Goal: Navigation & Orientation: Understand site structure

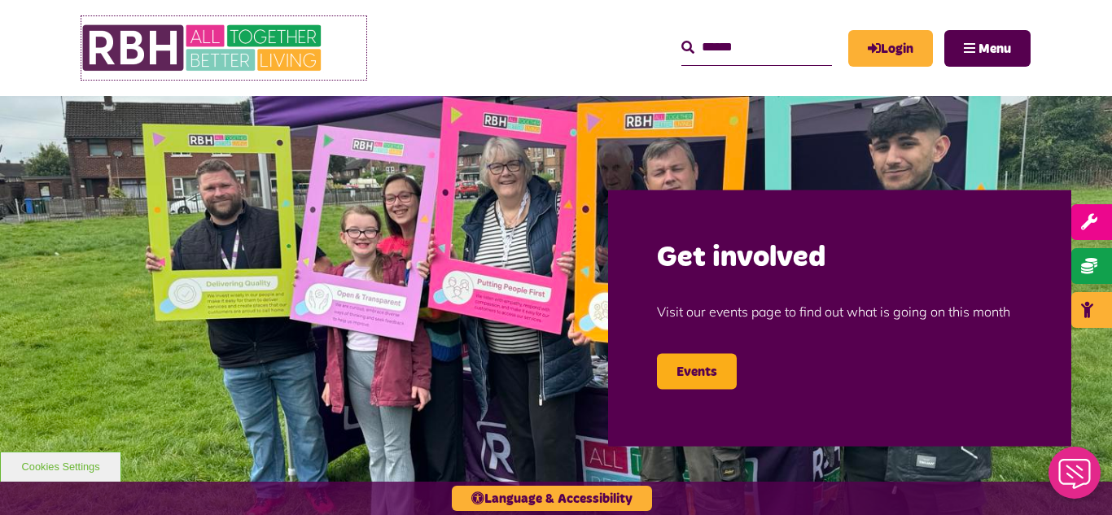
click at [220, 48] on img at bounding box center [203, 47] width 244 height 63
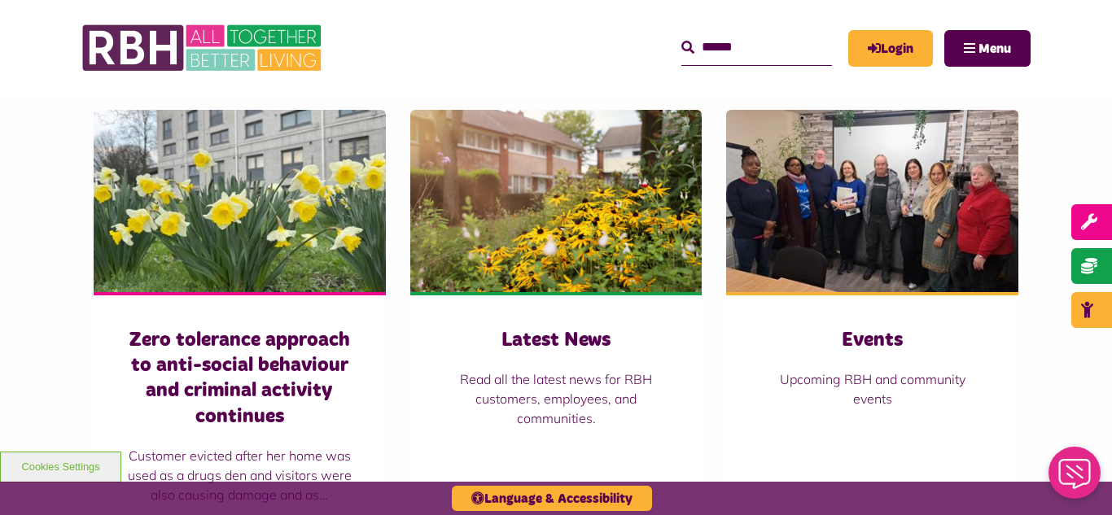
scroll to position [1107, 0]
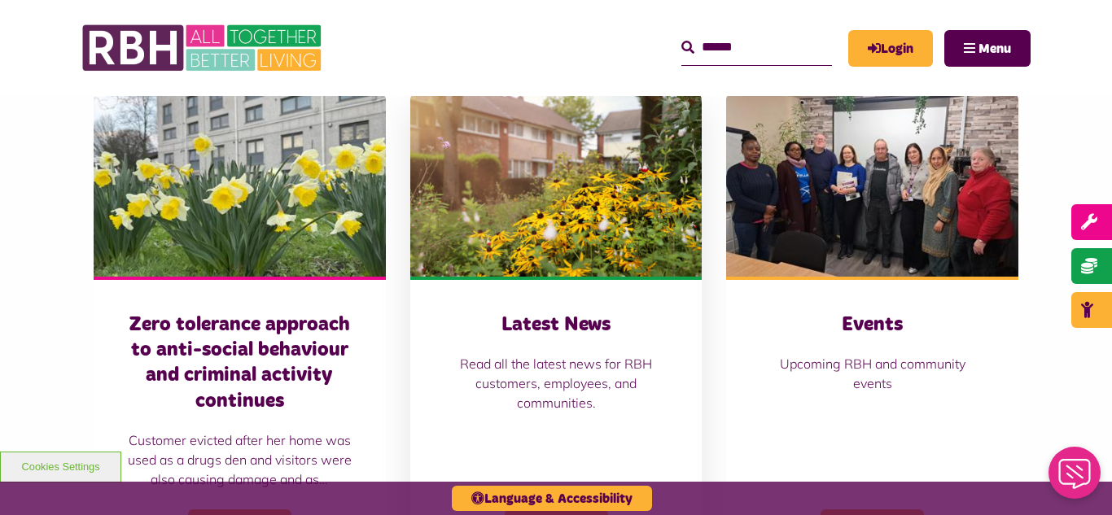
click at [458, 131] on img at bounding box center [556, 185] width 292 height 182
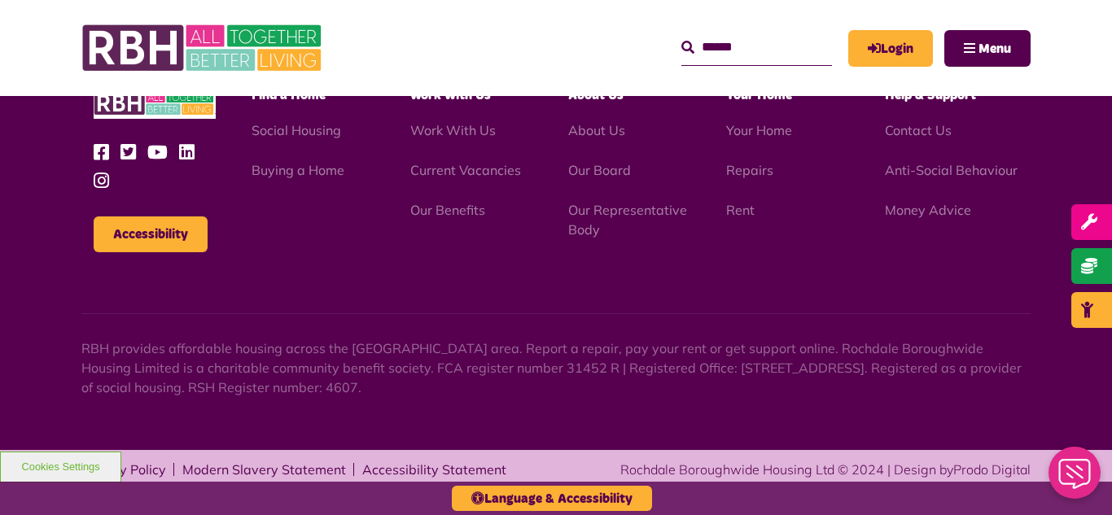
scroll to position [1772, 0]
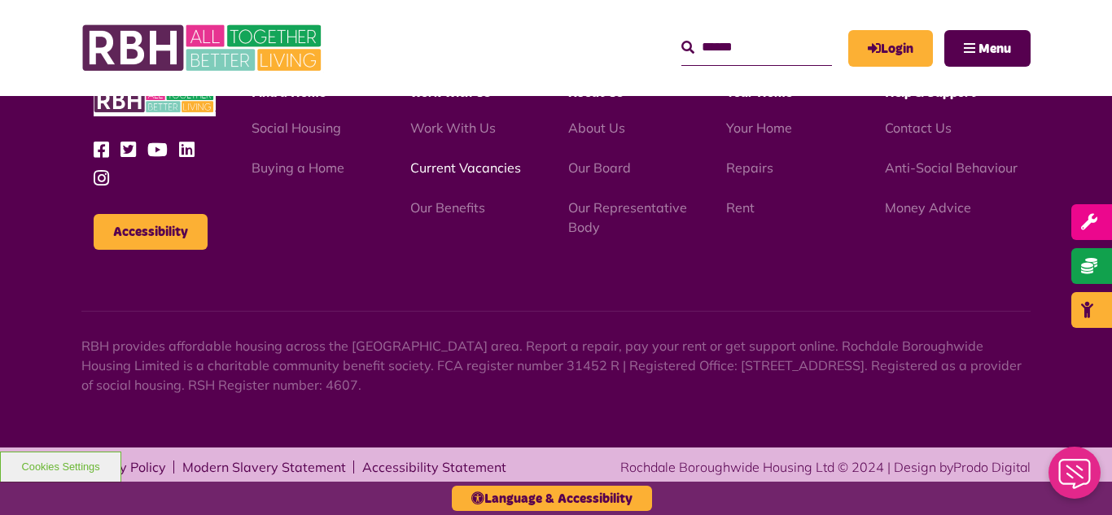
click at [434, 164] on link "Current Vacancies" at bounding box center [465, 168] width 111 height 16
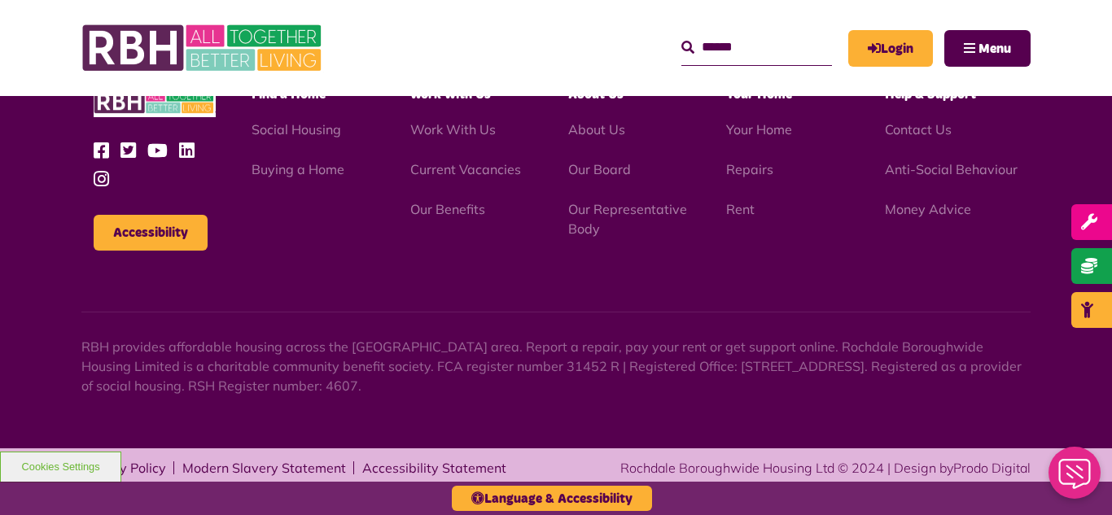
scroll to position [1963, 0]
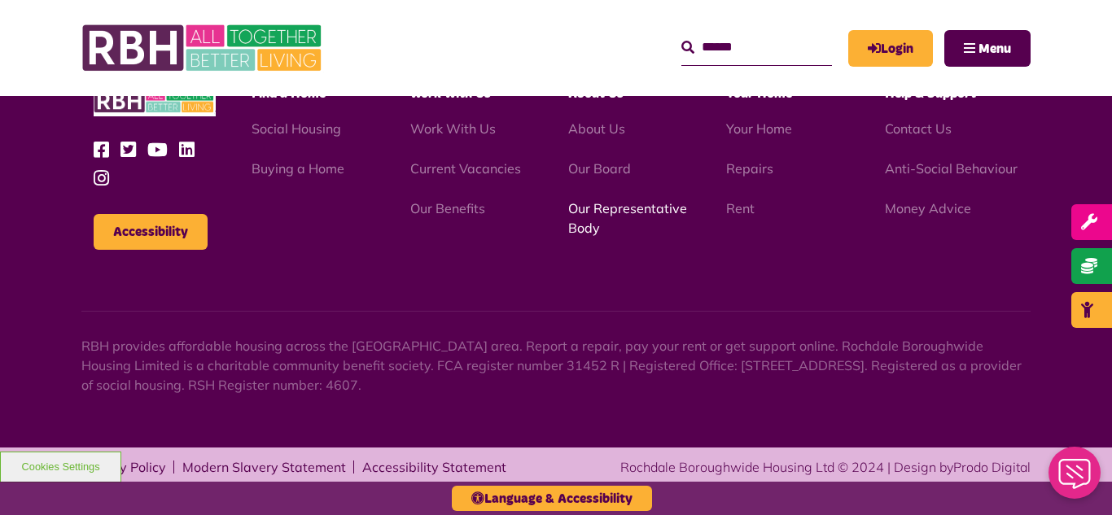
click at [608, 208] on link "Our Representative Body" at bounding box center [627, 218] width 119 height 36
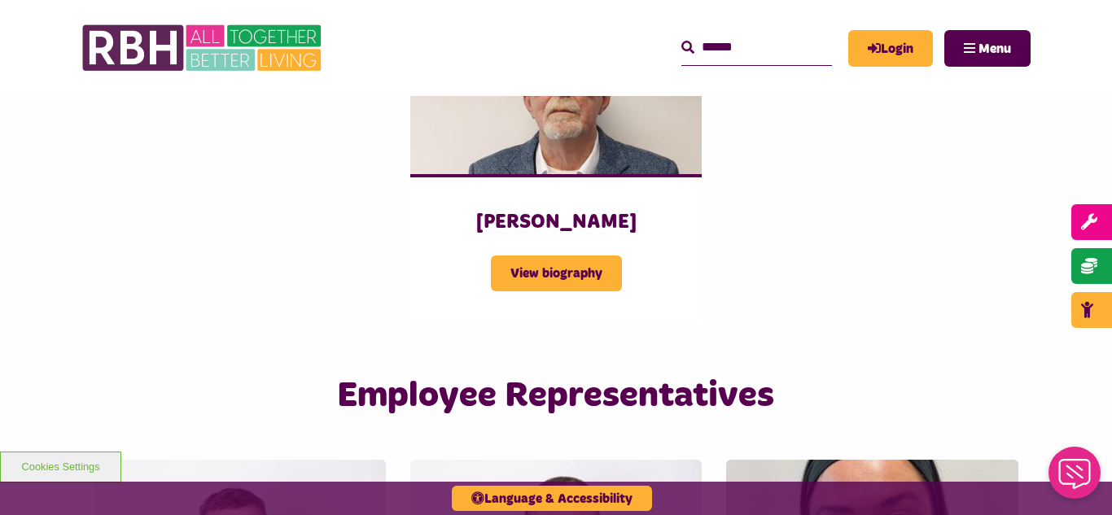
scroll to position [2442, 0]
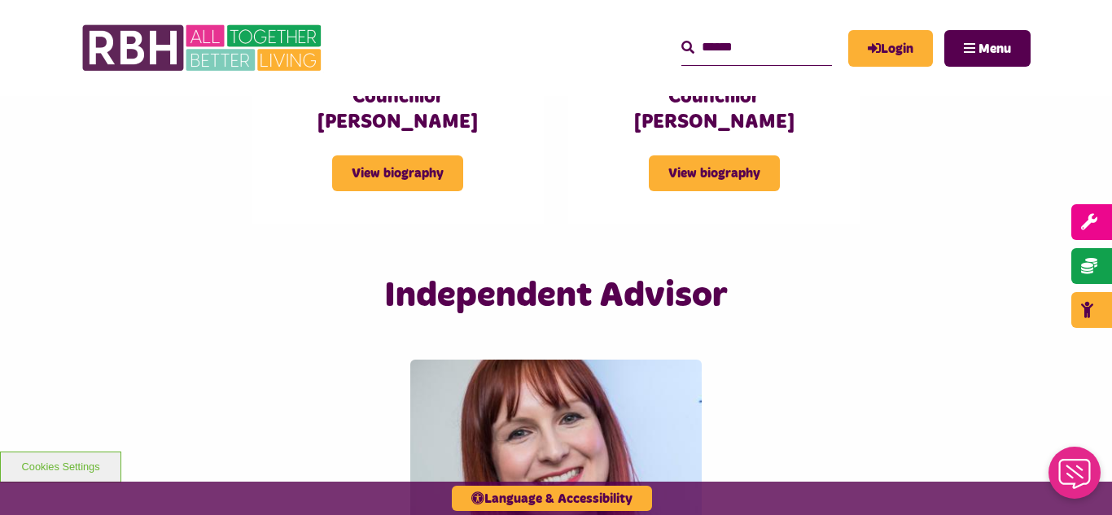
scroll to position [3814, 0]
